Goal: Check status: Check status

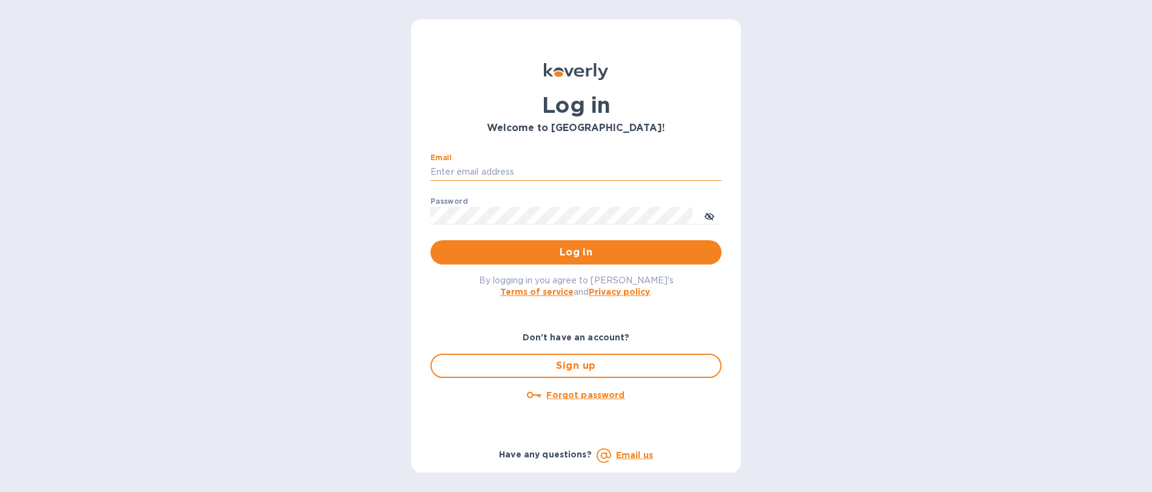
click at [446, 166] on input "Email" at bounding box center [575, 172] width 291 height 18
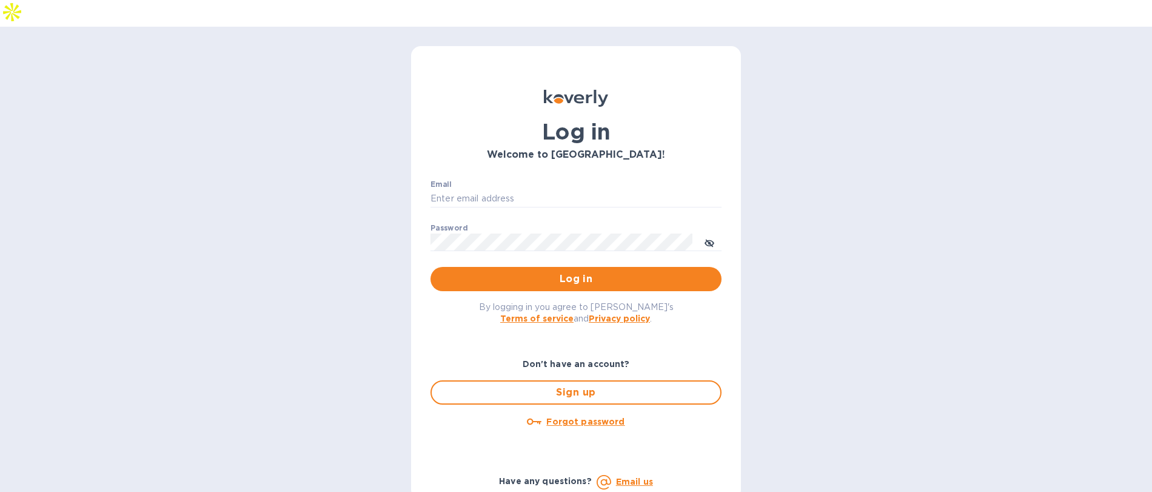
type input "mbrakebill@koverly.com"
click at [567, 272] on span "Log in" at bounding box center [576, 279] width 272 height 15
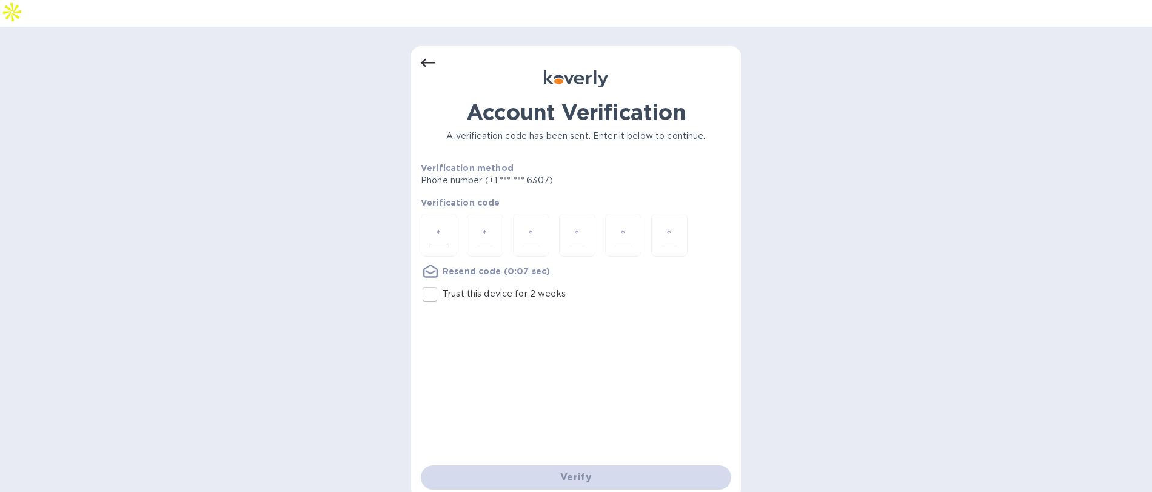
click at [446, 213] on div at bounding box center [439, 234] width 36 height 43
type input "4"
type input "7"
type input "5"
type input "3"
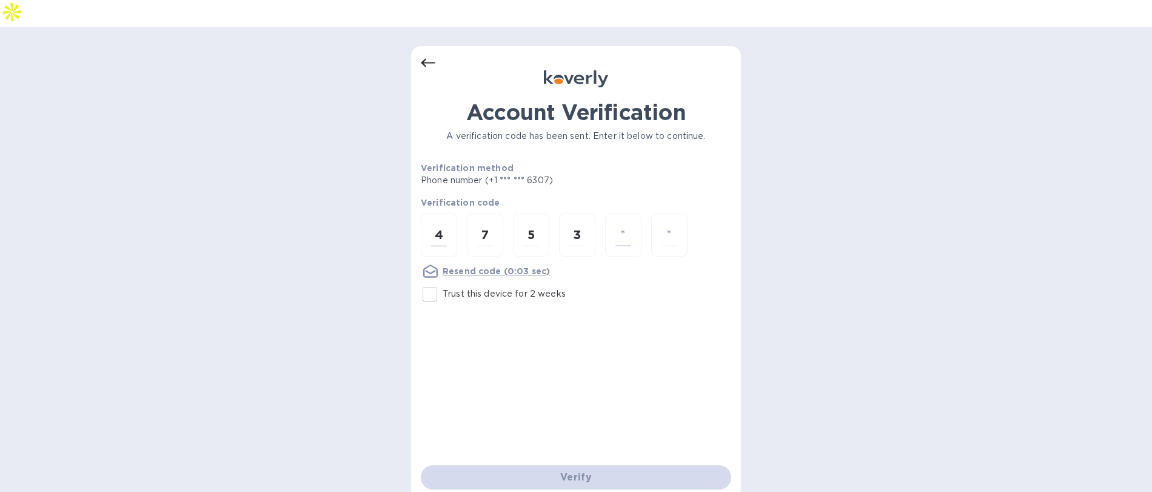
type input "5"
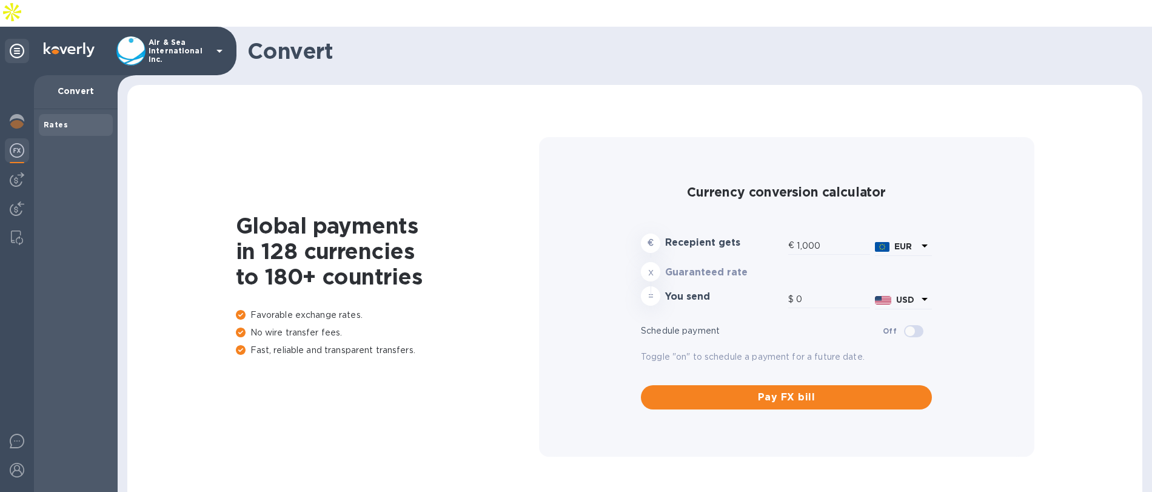
type input "1,180.69"
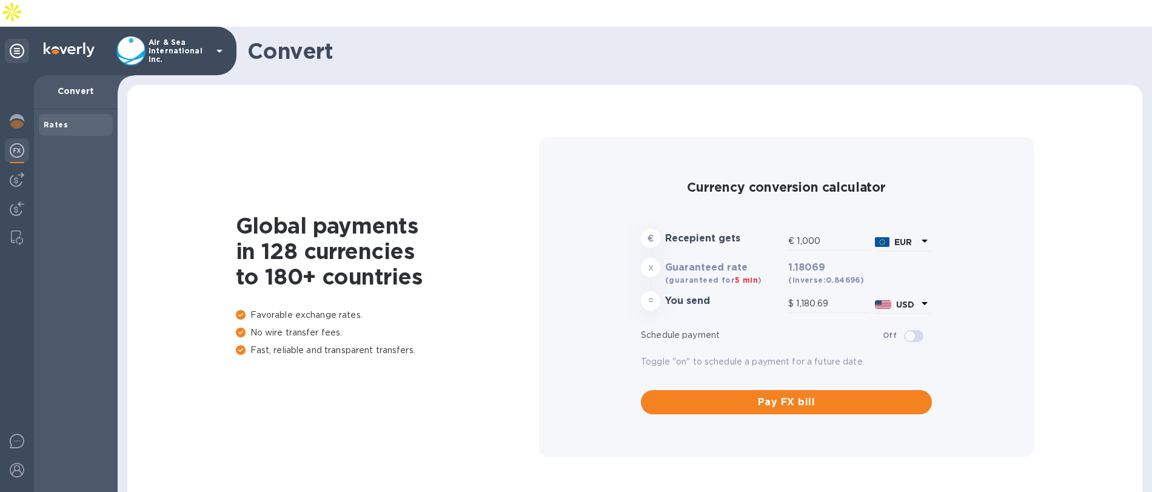
click at [175, 38] on p "Air & Sea International Inc." at bounding box center [179, 50] width 61 height 25
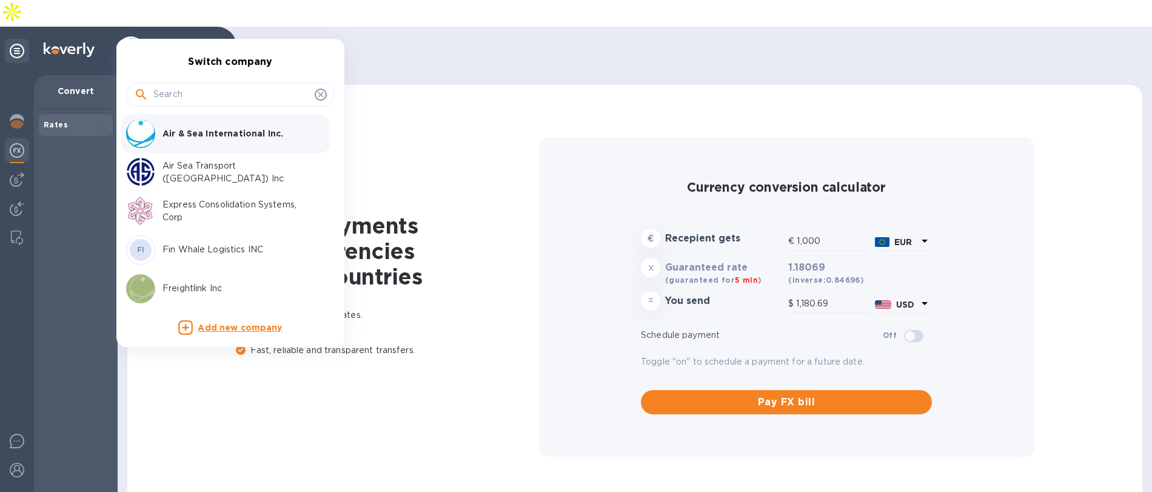
click at [221, 207] on p "Express Consolidation Systems, Corp" at bounding box center [238, 210] width 153 height 25
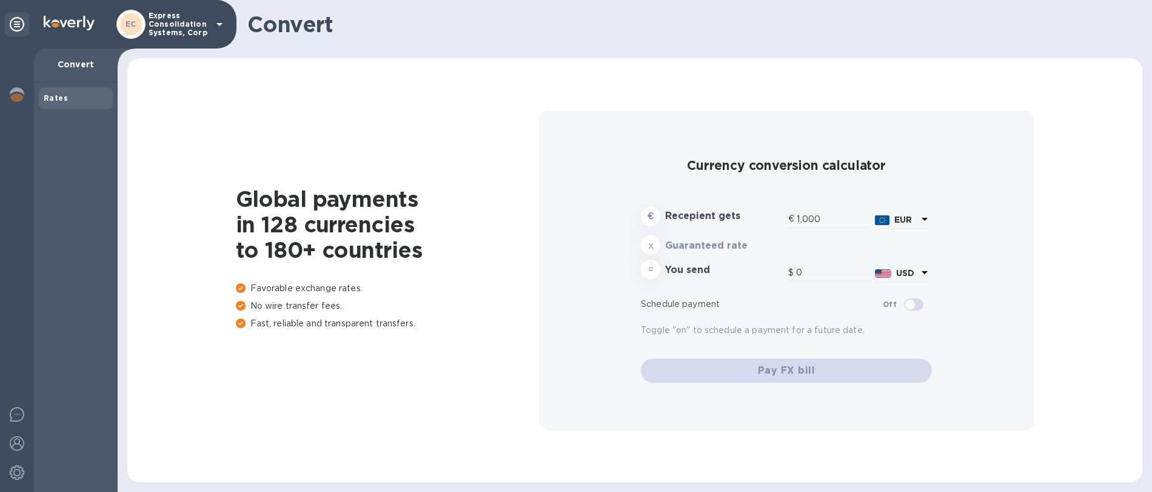
type input "1,180.69"
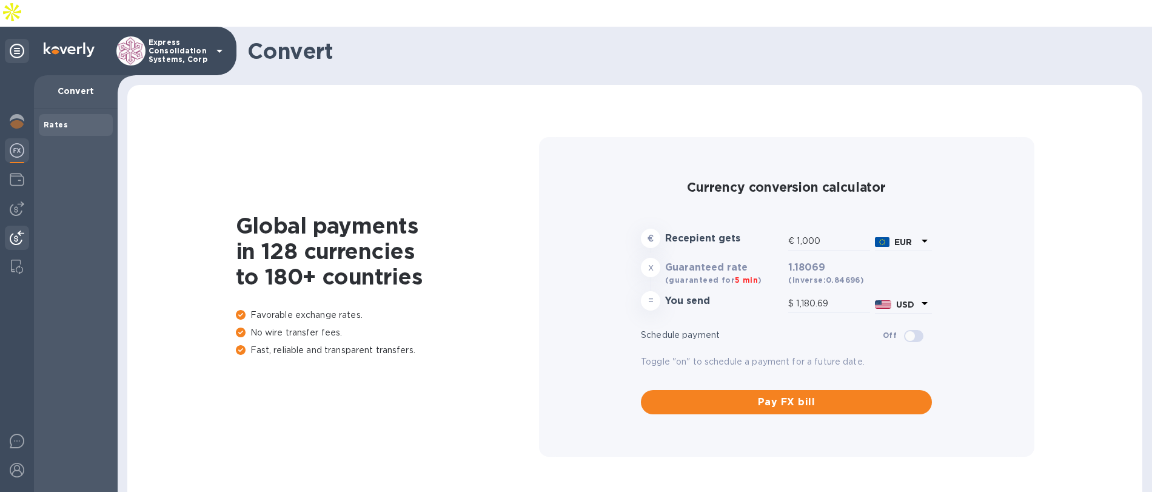
click at [18, 198] on div at bounding box center [17, 296] width 34 height 443
click at [17, 230] on img at bounding box center [17, 237] width 15 height 15
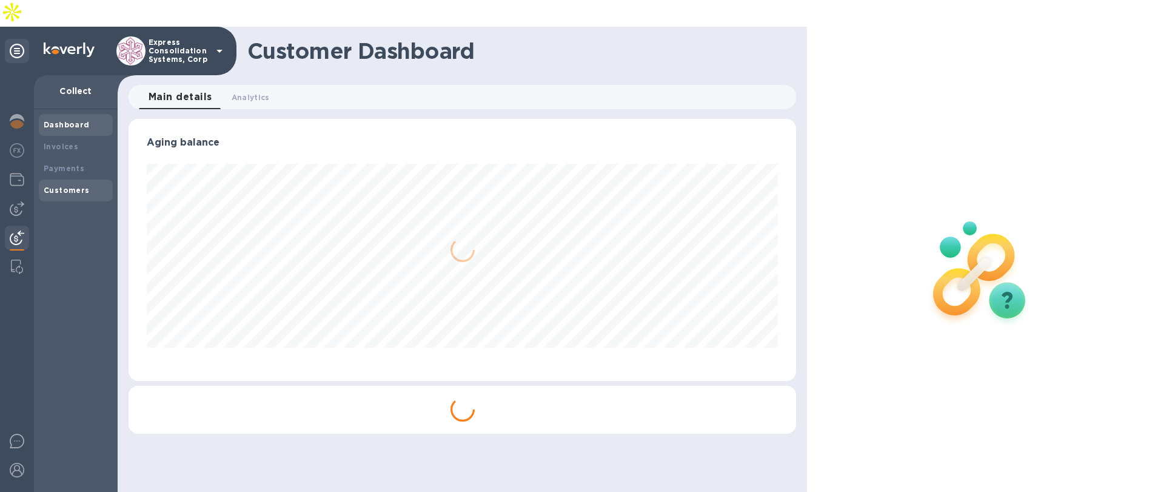
scroll to position [262, 668]
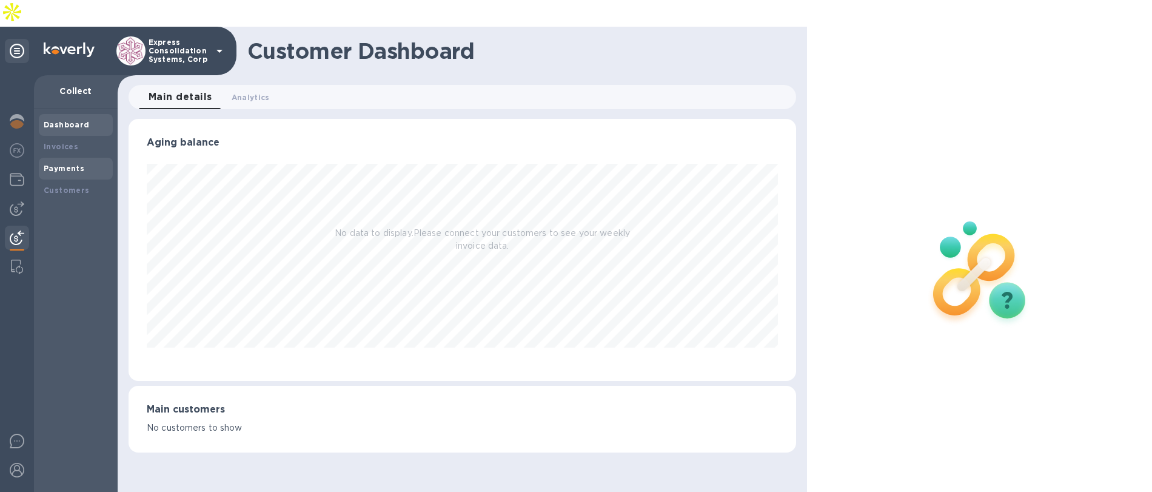
click at [69, 162] on div "Payments" at bounding box center [76, 168] width 64 height 12
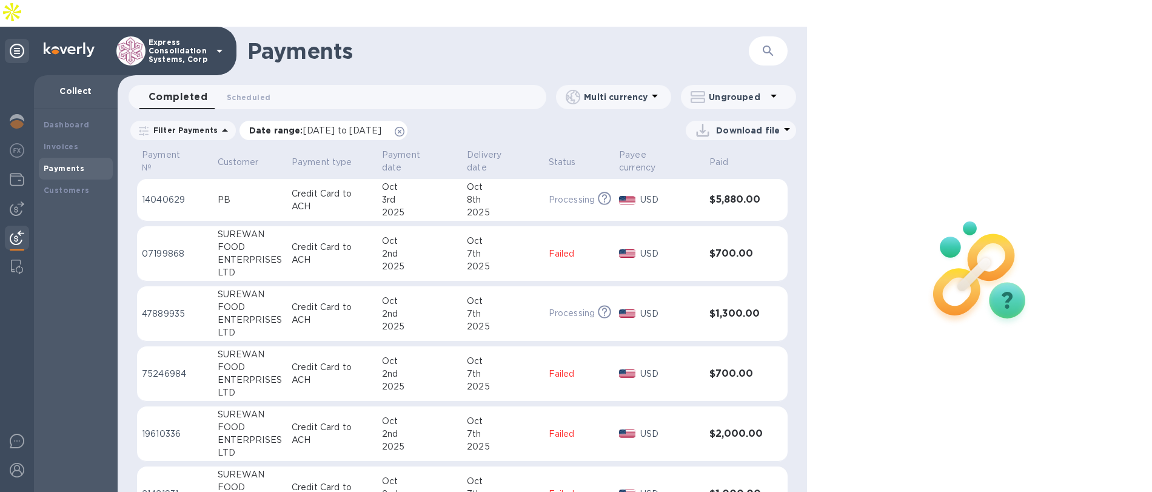
click at [404, 127] on icon at bounding box center [400, 132] width 10 height 10
click at [599, 306] on icon at bounding box center [604, 312] width 13 height 13
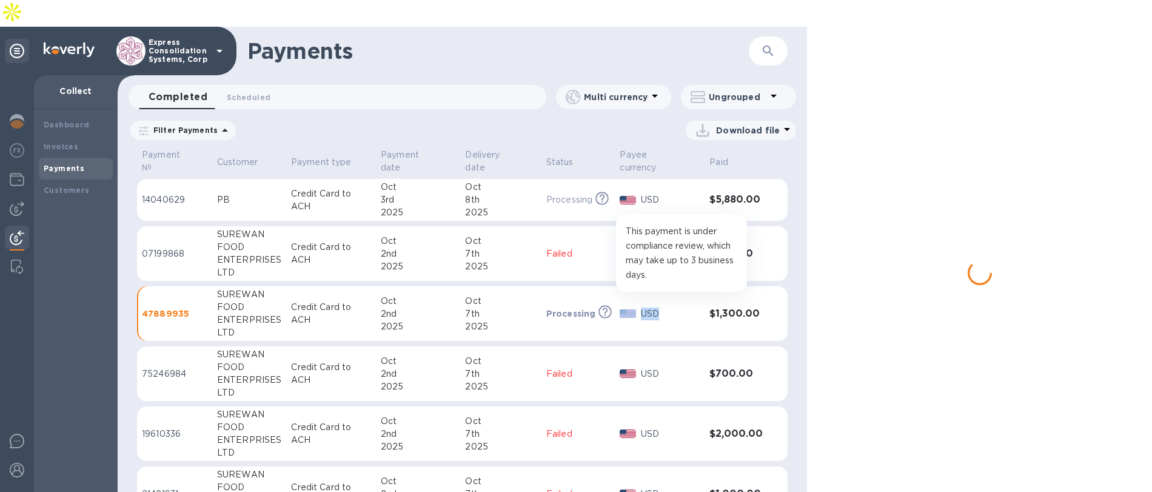
click at [599, 306] on icon at bounding box center [605, 312] width 13 height 13
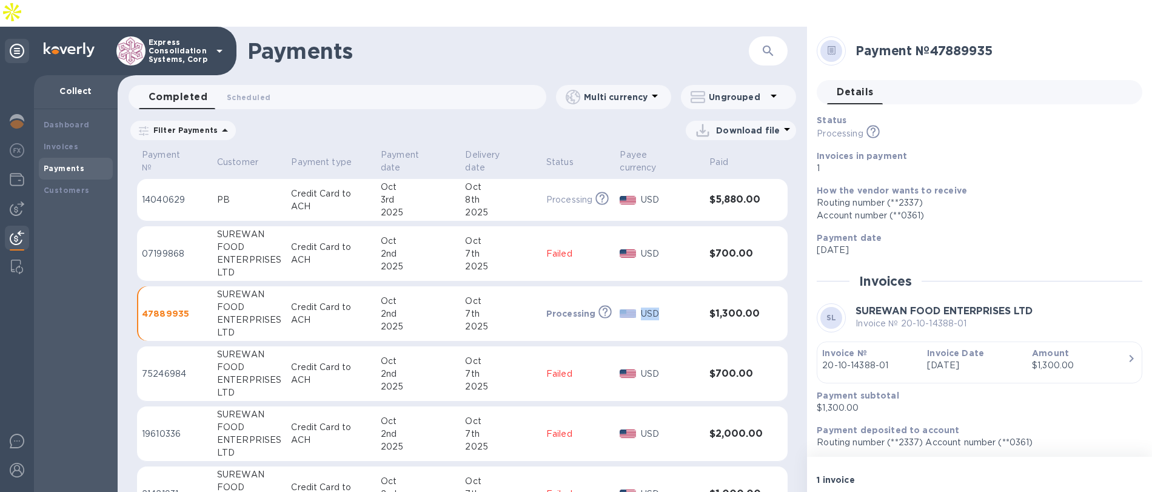
click at [429, 38] on h1 "Payments" at bounding box center [497, 50] width 501 height 25
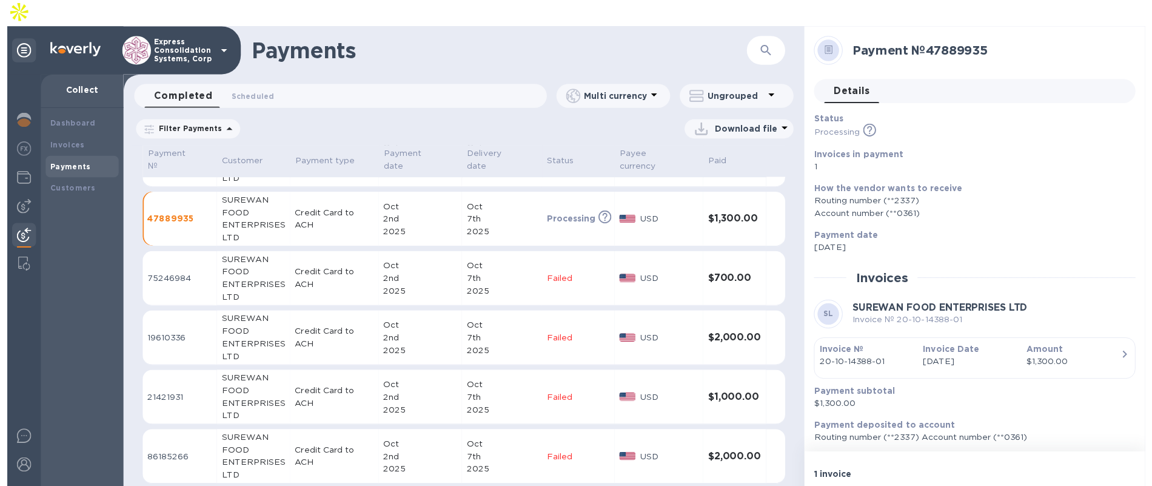
scroll to position [139, 0]
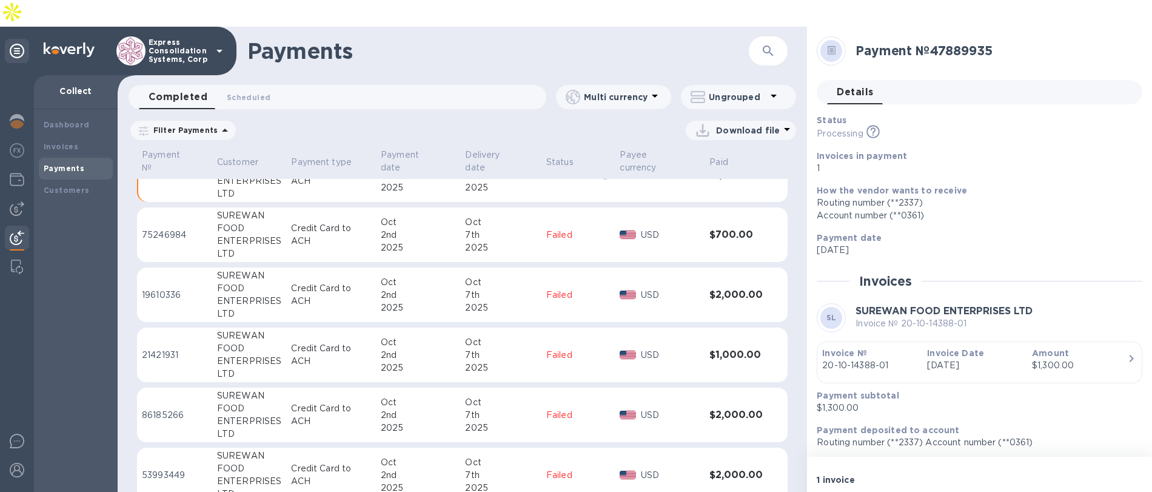
drag, startPoint x: 148, startPoint y: 13, endPoint x: 167, endPoint y: 19, distance: 19.6
click at [167, 38] on p "Express Consolidation Systems, Corp" at bounding box center [179, 50] width 61 height 25
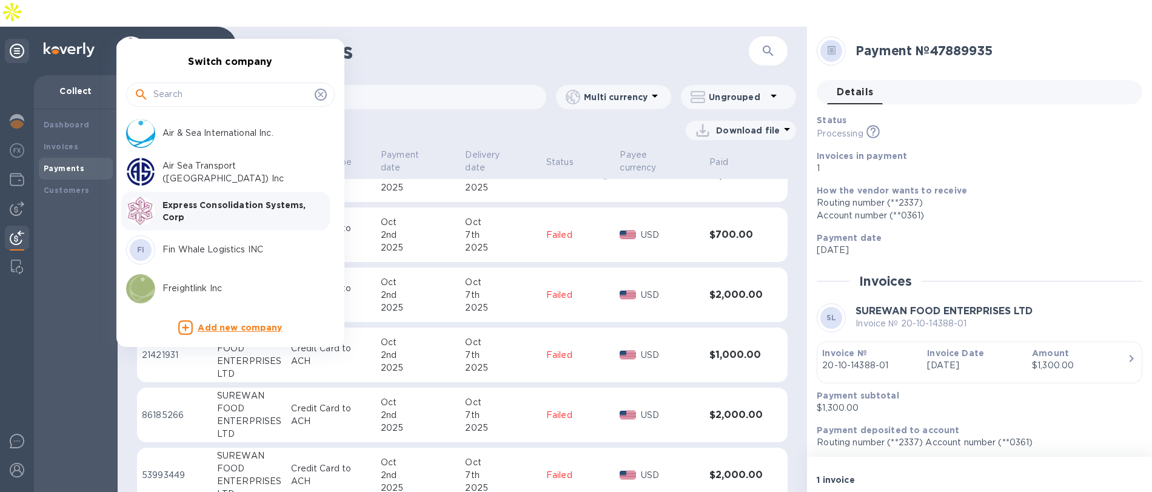
drag, startPoint x: 167, startPoint y: 19, endPoint x: 177, endPoint y: 25, distance: 12.3
click at [177, 25] on div at bounding box center [576, 246] width 1152 height 492
